Goal: Task Accomplishment & Management: Manage account settings

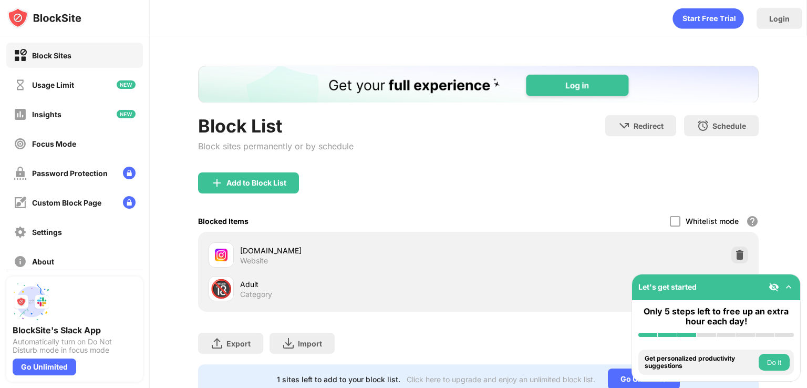
scroll to position [43, 0]
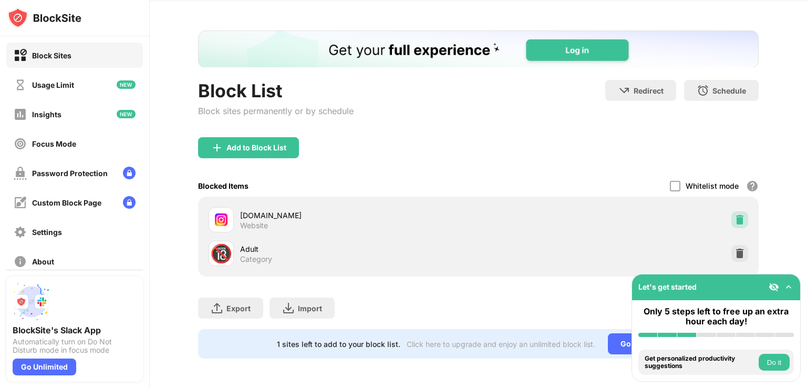
click at [735, 214] on img at bounding box center [740, 219] width 11 height 11
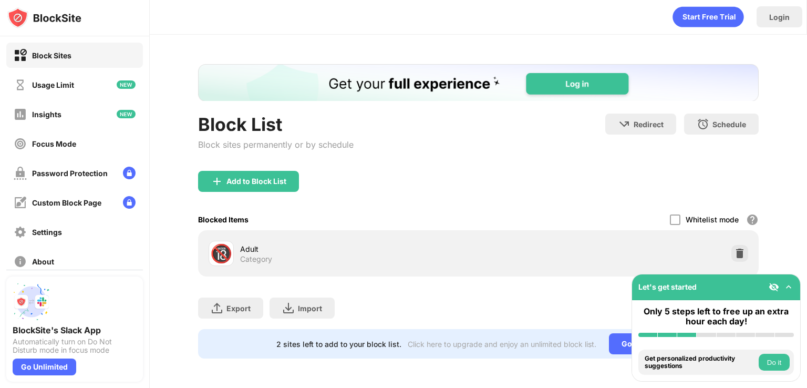
scroll to position [0, 0]
click at [221, 178] on img at bounding box center [217, 181] width 13 height 13
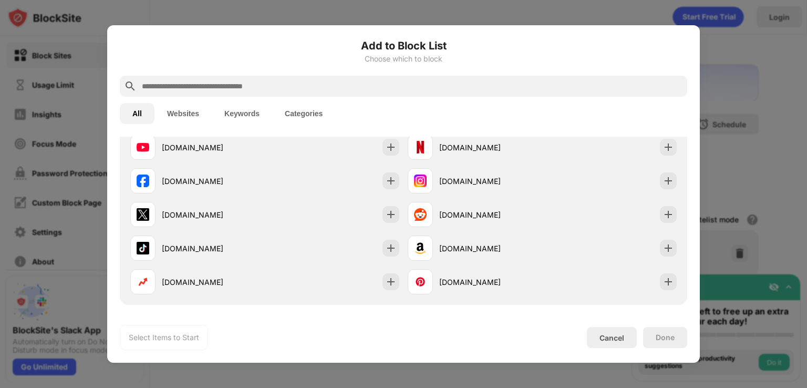
scroll to position [190, 0]
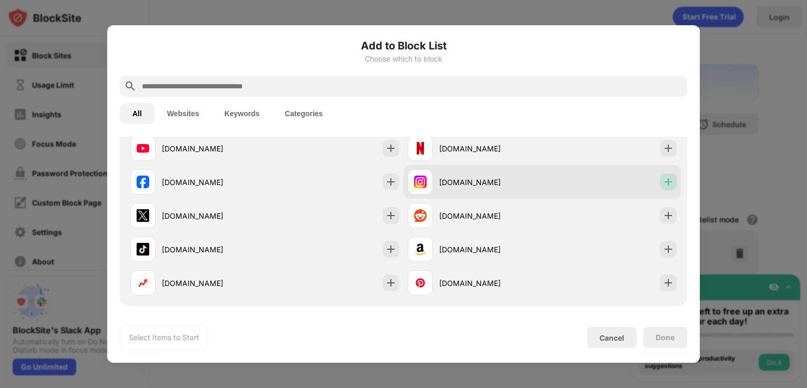
click at [663, 181] on img at bounding box center [668, 182] width 11 height 11
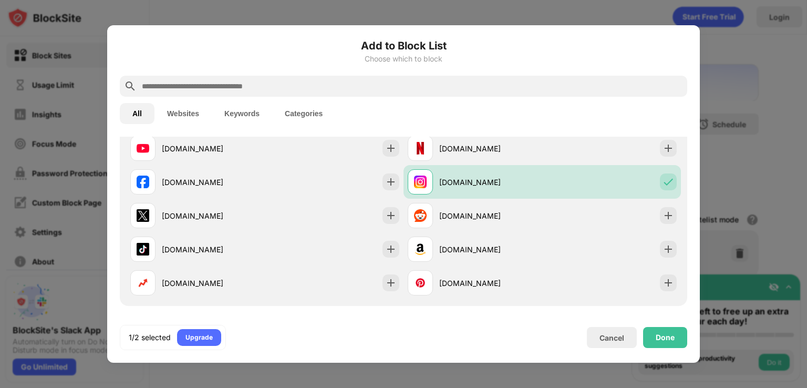
scroll to position [0, 0]
click at [656, 337] on div "Done" at bounding box center [665, 337] width 19 height 8
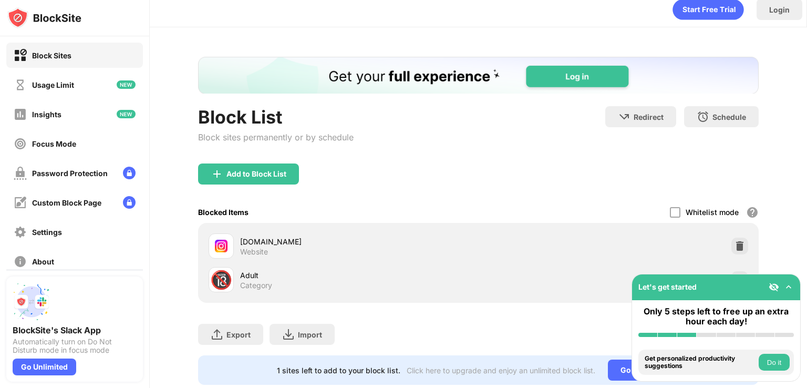
scroll to position [43, 0]
